Goal: Transaction & Acquisition: Download file/media

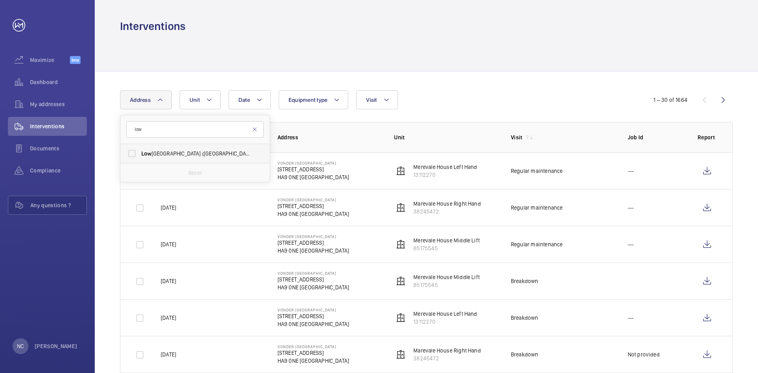
type input "low"
click at [168, 154] on span "[GEOGRAPHIC_DATA] ([GEOGRAPHIC_DATA]) - [STREET_ADDRESS]" at bounding box center [195, 154] width 109 height 8
click at [140, 154] on input "[GEOGRAPHIC_DATA] ([GEOGRAPHIC_DATA]) - [STREET_ADDRESS]" at bounding box center [132, 154] width 16 height 16
checkbox input "true"
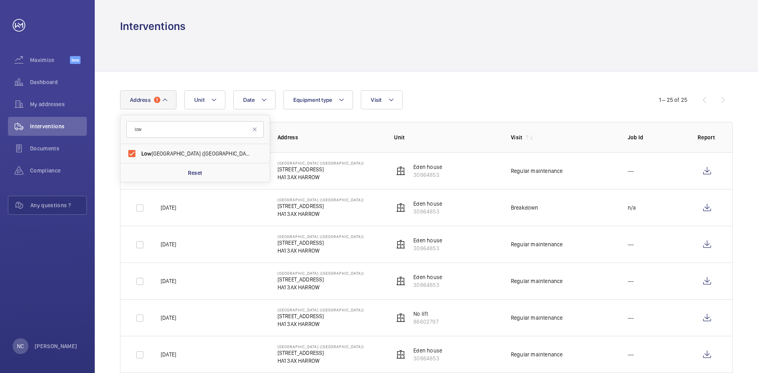
click at [367, 62] on div at bounding box center [426, 52] width 612 height 37
click at [140, 173] on input "checkbox" at bounding box center [140, 171] width 16 height 16
checkbox input "true"
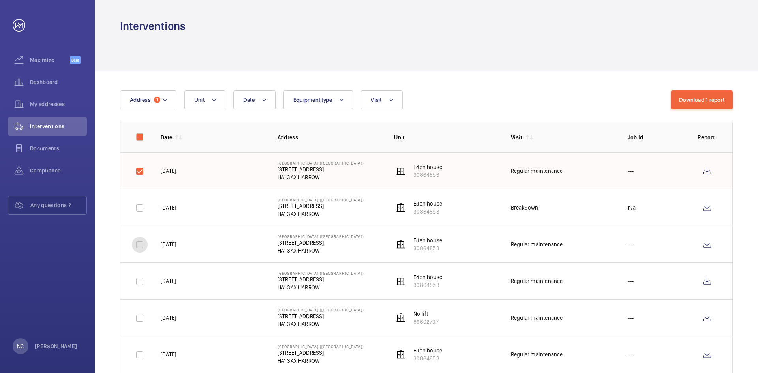
click at [137, 245] on input "checkbox" at bounding box center [140, 245] width 16 height 16
checkbox input "true"
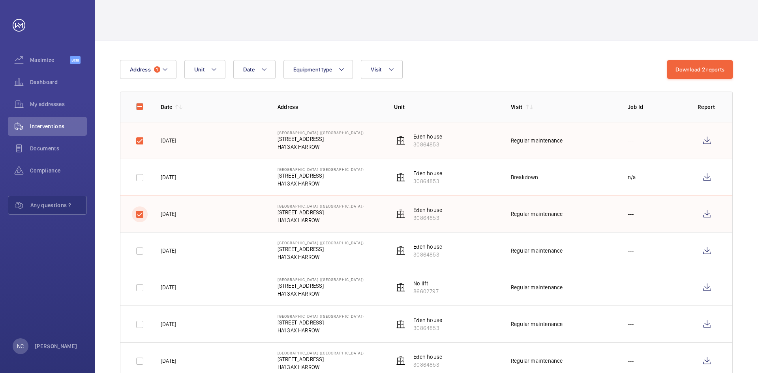
scroll to position [39, 0]
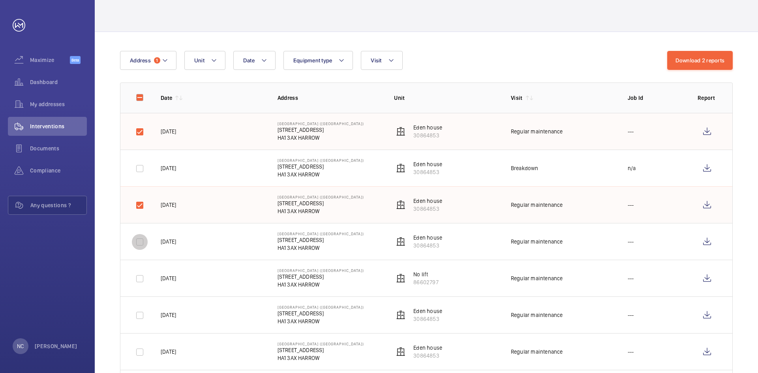
click at [139, 245] on input "checkbox" at bounding box center [140, 242] width 16 height 16
checkbox input "true"
click at [139, 279] on input "checkbox" at bounding box center [140, 279] width 16 height 16
checkbox input "true"
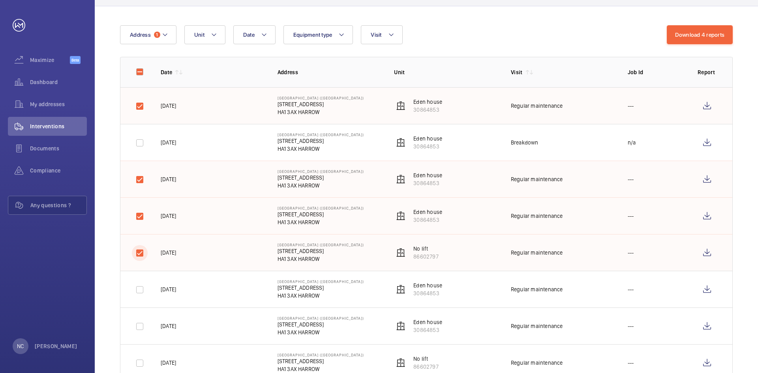
scroll to position [118, 0]
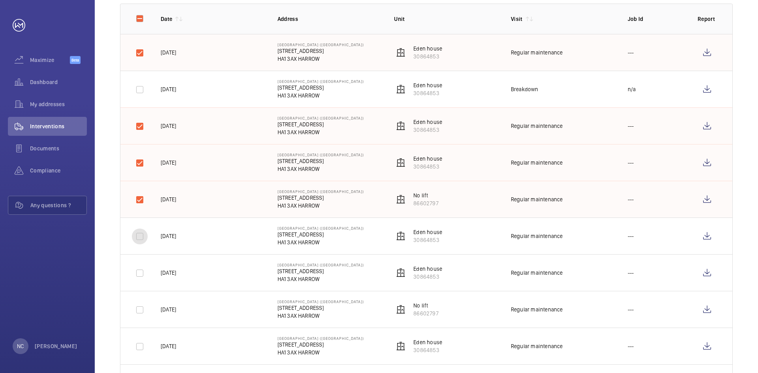
click at [140, 237] on input "checkbox" at bounding box center [140, 236] width 16 height 16
checkbox input "true"
click at [139, 273] on input "checkbox" at bounding box center [140, 273] width 16 height 16
checkbox input "true"
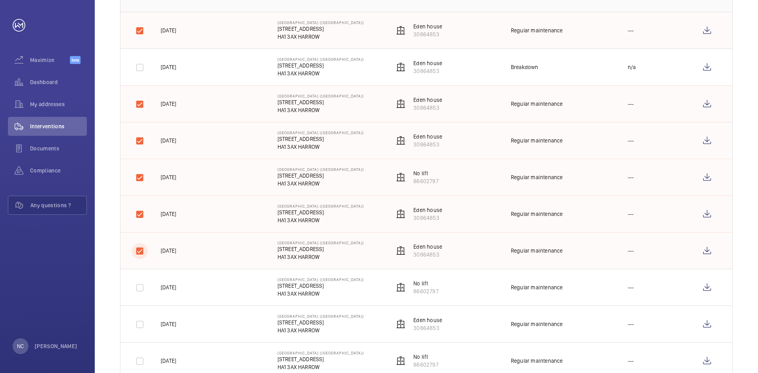
scroll to position [158, 0]
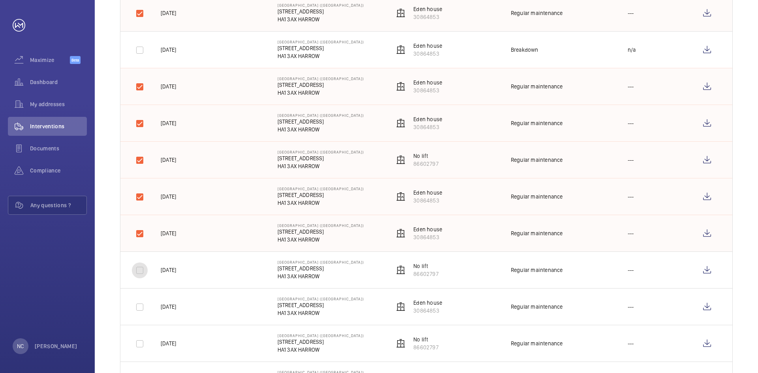
click at [140, 273] on input "checkbox" at bounding box center [140, 270] width 16 height 16
checkbox input "true"
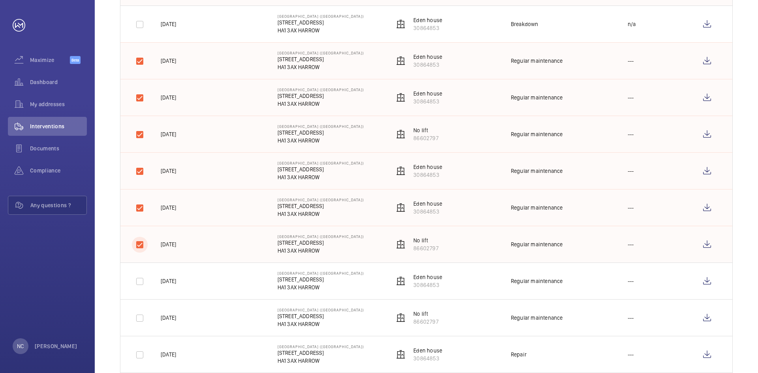
scroll to position [197, 0]
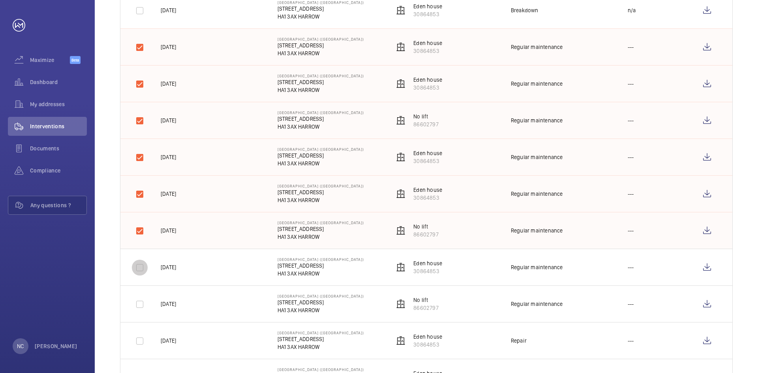
click at [139, 270] on input "checkbox" at bounding box center [140, 268] width 16 height 16
checkbox input "true"
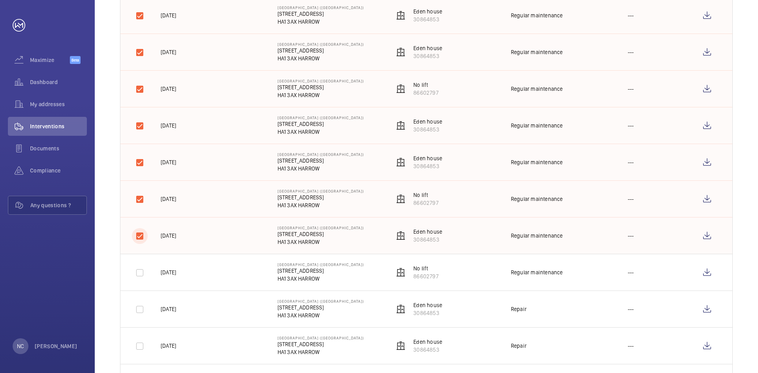
scroll to position [276, 0]
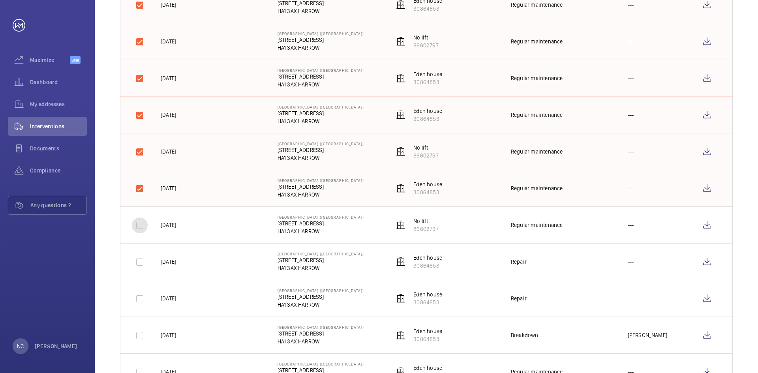
click at [139, 225] on input "checkbox" at bounding box center [140, 225] width 16 height 16
checkbox input "true"
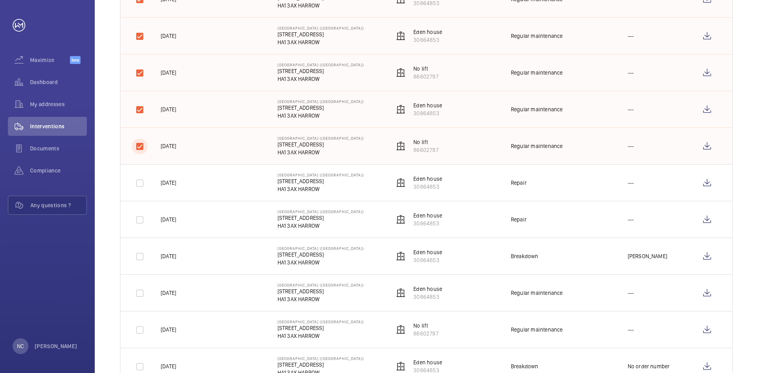
scroll to position [395, 0]
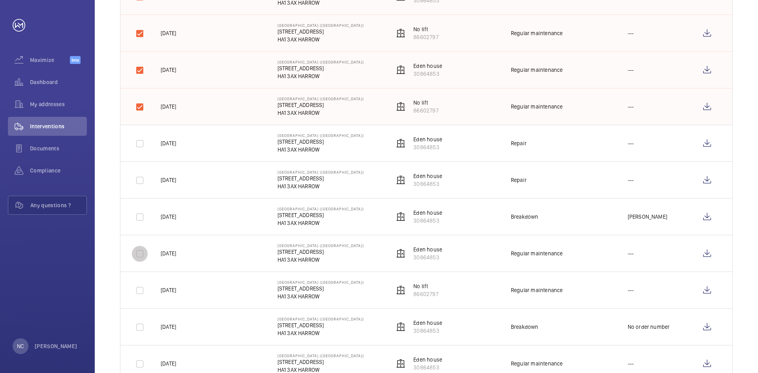
click at [138, 254] on input "checkbox" at bounding box center [140, 254] width 16 height 16
checkbox input "true"
click at [142, 290] on input "checkbox" at bounding box center [140, 291] width 16 height 16
checkbox input "true"
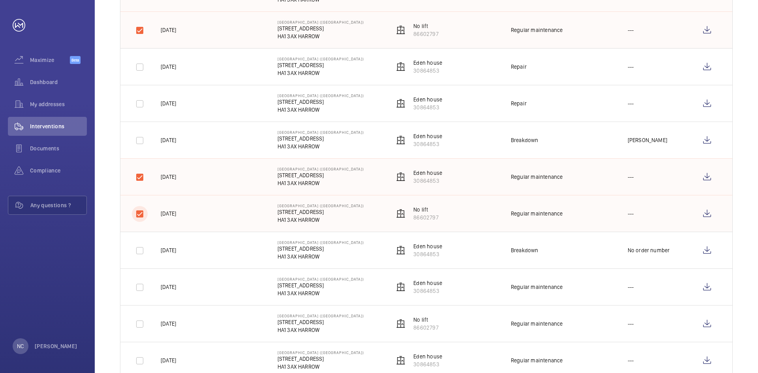
scroll to position [474, 0]
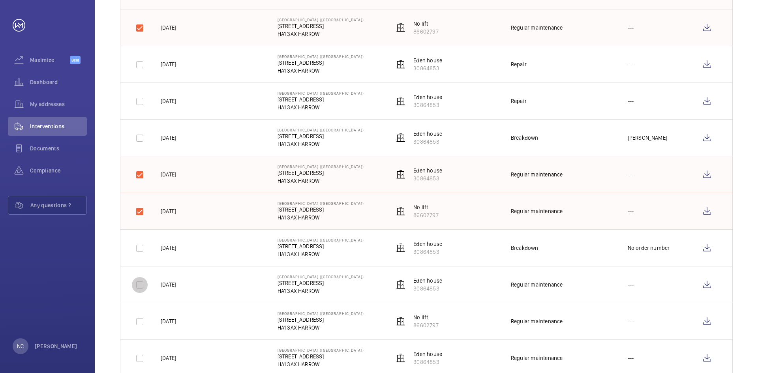
click at [135, 286] on input "checkbox" at bounding box center [140, 285] width 16 height 16
checkbox input "true"
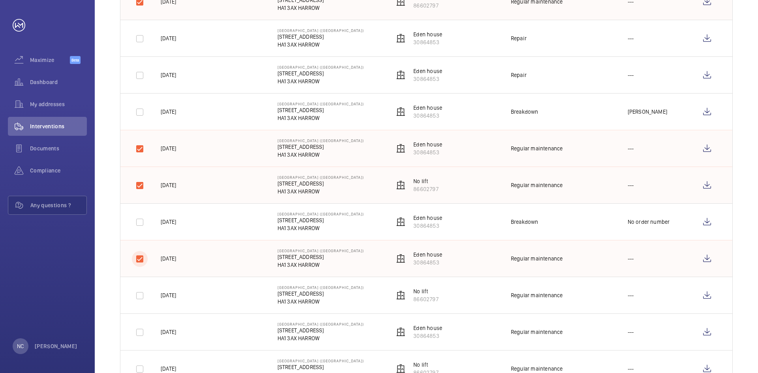
scroll to position [513, 0]
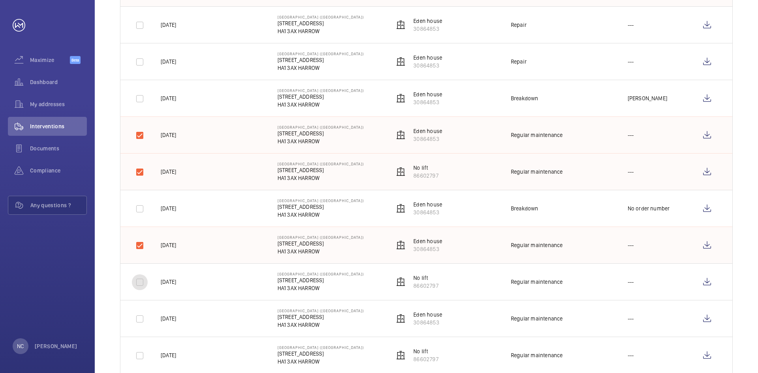
click at [140, 284] on input "checkbox" at bounding box center [140, 282] width 16 height 16
checkbox input "true"
click at [140, 318] on input "checkbox" at bounding box center [140, 319] width 16 height 16
checkbox input "true"
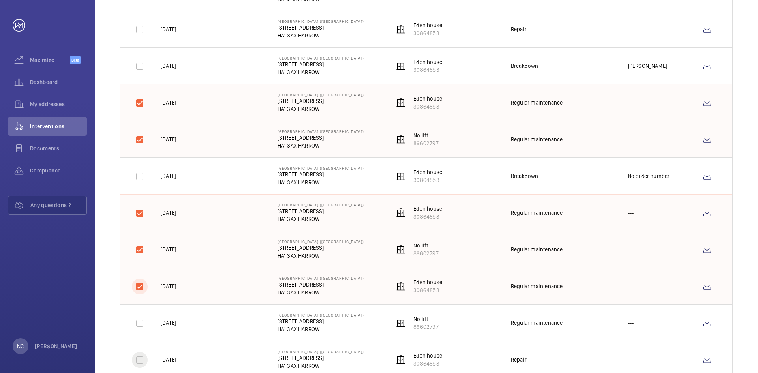
scroll to position [592, 0]
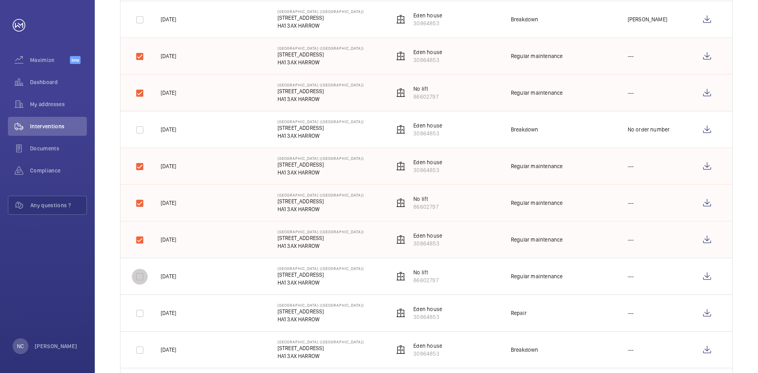
click at [142, 278] on input "checkbox" at bounding box center [140, 277] width 16 height 16
checkbox input "true"
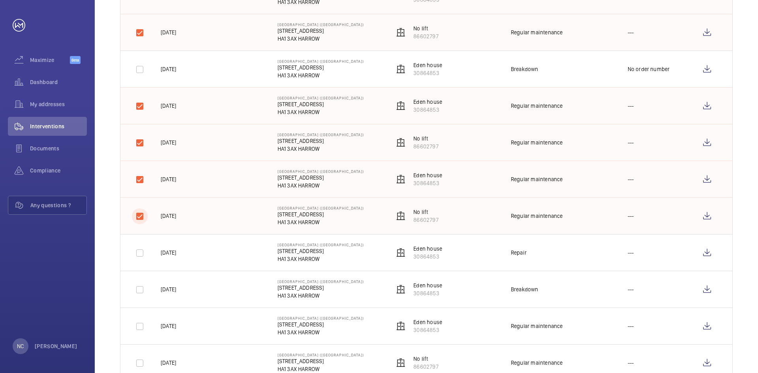
scroll to position [671, 0]
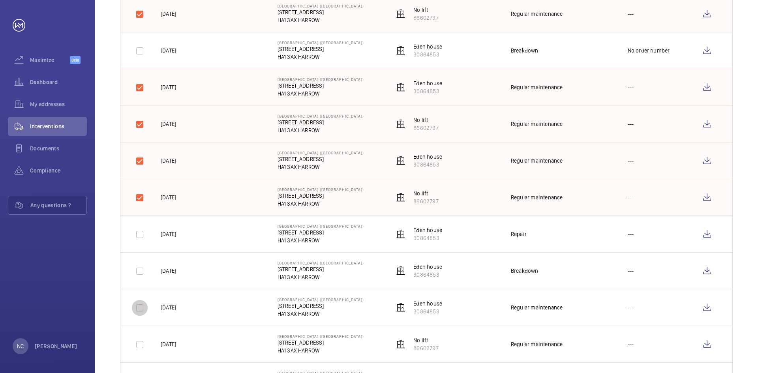
click at [145, 307] on input "checkbox" at bounding box center [140, 308] width 16 height 16
checkbox input "true"
click at [140, 345] on input "checkbox" at bounding box center [140, 345] width 16 height 16
checkbox input "true"
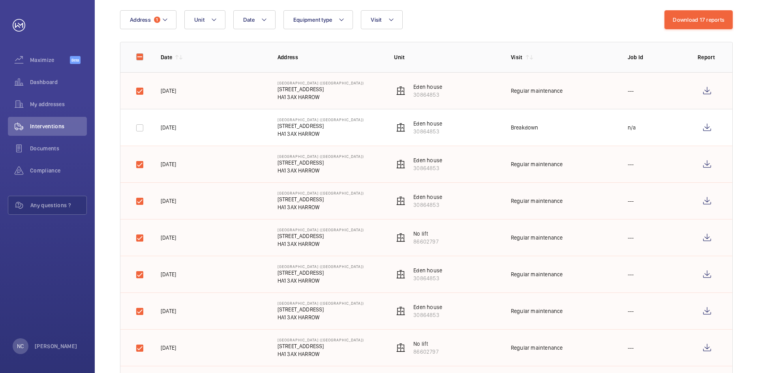
scroll to position [6, 0]
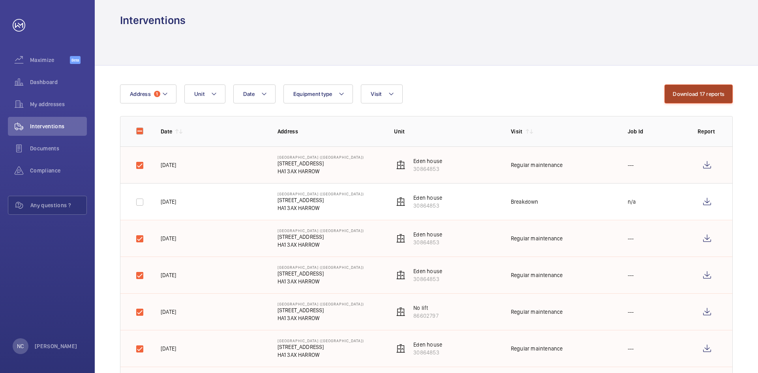
click at [676, 96] on button "Download 17 reports" at bounding box center [698, 93] width 68 height 19
